Goal: Complete application form

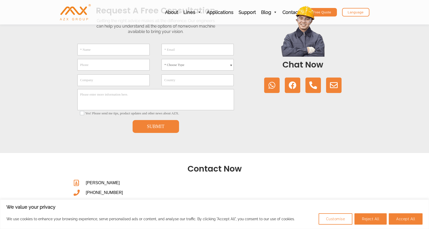
scroll to position [129, 0]
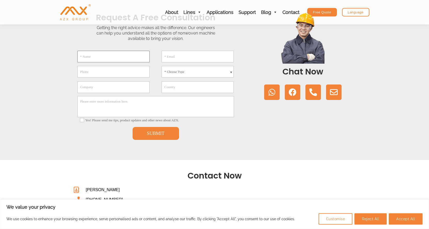
click at [90, 62] on input "* Name" at bounding box center [113, 57] width 72 height 12
type input "[PERSON_NAME]"
click at [197, 62] on input "* Email" at bounding box center [197, 57] width 72 height 12
type input "[EMAIL_ADDRESS][DOMAIN_NAME]"
click at [184, 78] on select "* Choose Type Meltblown Non woven Machine Spunbond Non woven Machine Spun-melt …" at bounding box center [197, 72] width 72 height 12
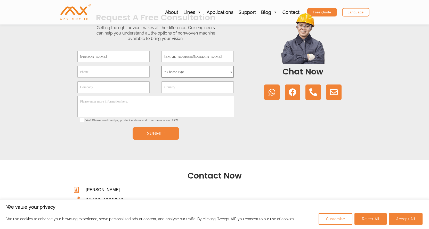
select select "Others"
click at [161, 78] on select "* Choose Type Meltblown Non woven Machine Spunbond Non woven Machine Spun-melt …" at bounding box center [197, 72] width 72 height 12
click at [89, 78] on input "Phone" at bounding box center [113, 72] width 72 height 12
type input "[PHONE_NUMBER]"
click at [99, 93] on input "Company" at bounding box center [113, 88] width 72 height 12
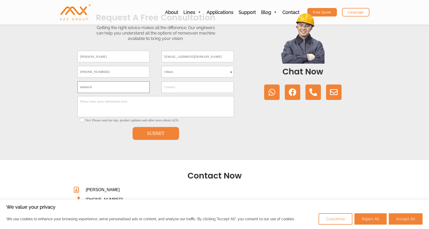
type input "Indotech"
click at [95, 117] on textarea "Please enter more information here." at bounding box center [155, 106] width 157 height 21
type textarea "W"
click at [124, 117] on textarea "We have recurring requirements for: Spun bond bicomponent ()" at bounding box center [155, 106] width 157 height 21
click at [145, 117] on textarea "We have recurring requirements for: Spun bond bicomponent (PE + PET)" at bounding box center [155, 106] width 157 height 21
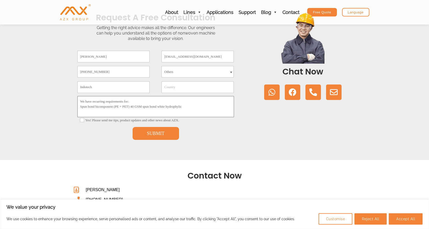
click at [200, 117] on textarea "We have recurring requirements for: Spun bond bicomponent (PE + PET) 40 GSM spu…" at bounding box center [155, 106] width 157 height 21
click at [207, 117] on textarea "We have recurring requirements for: Spun bond bicomponent (PE + PET) 40 GSM spu…" at bounding box center [155, 106] width 157 height 21
click at [157, 117] on textarea "We have recurring requirements for: Spun bond bicomponent (PE + PET) 40 GSM spu…" at bounding box center [155, 106] width 157 height 21
type textarea "We have recurring requirements for: Spun bond bicomponent (PE + PET) 40 GSM whi…"
click at [166, 140] on button "SUBMIT" at bounding box center [156, 133] width 46 height 13
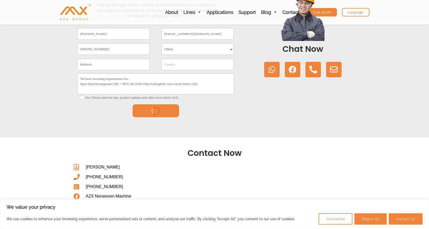
scroll to position [163, 0]
